Goal: Task Accomplishment & Management: Use online tool/utility

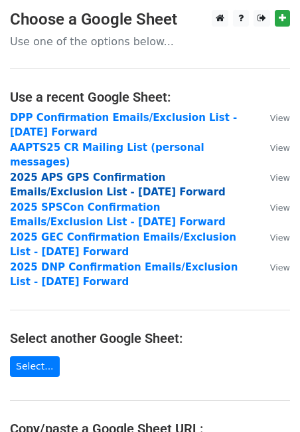
click at [83, 171] on strong "2025 APS GPS Confirmation Emails/Exclusion List - 7.15.25 Forward" at bounding box center [118, 184] width 216 height 27
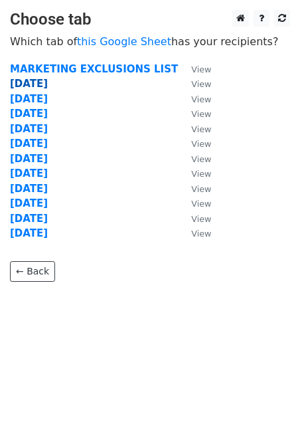
click at [35, 84] on strong "[DATE]" at bounding box center [29, 84] width 38 height 12
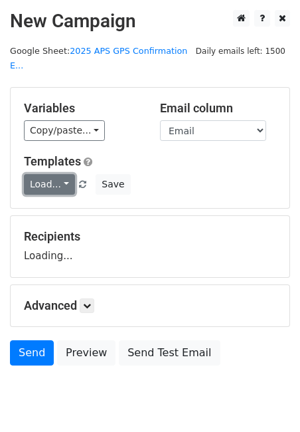
click at [56, 174] on link "Load..." at bounding box center [49, 184] width 51 height 21
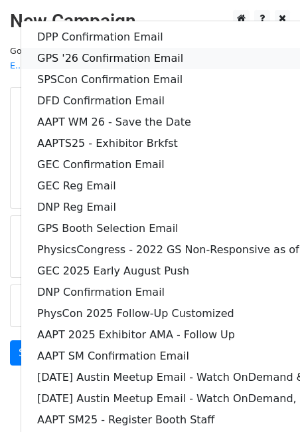
click at [92, 48] on link "GPS '26 Confirmation Email" at bounding box center [277, 58] width 513 height 21
